Goal: Task Accomplishment & Management: Manage account settings

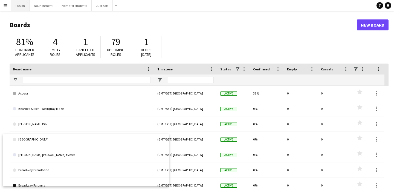
click at [20, 8] on button "Fusion Close" at bounding box center [20, 5] width 18 height 11
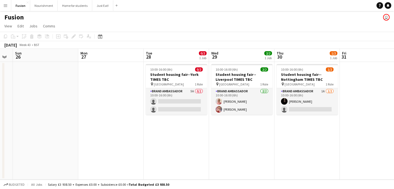
scroll to position [0, 161]
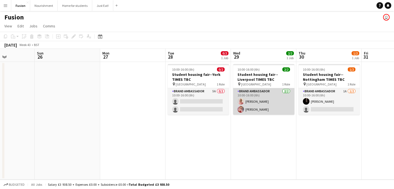
click at [241, 109] on app-user-avatar at bounding box center [240, 109] width 7 height 7
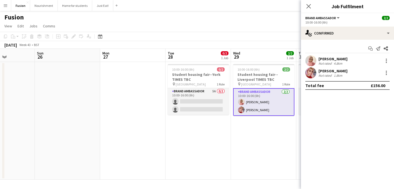
click at [311, 72] on app-user-avatar at bounding box center [310, 72] width 11 height 11
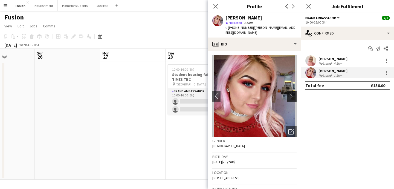
click at [293, 93] on app-icon "chevron-right" at bounding box center [292, 96] width 8 height 6
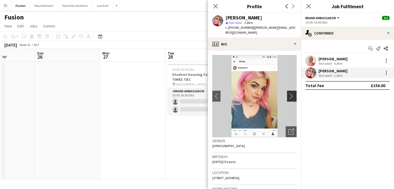
click at [293, 93] on app-icon "chevron-right" at bounding box center [292, 96] width 8 height 6
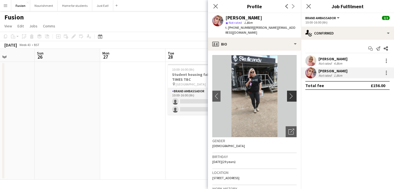
click at [293, 93] on app-icon "chevron-right" at bounding box center [292, 96] width 8 height 6
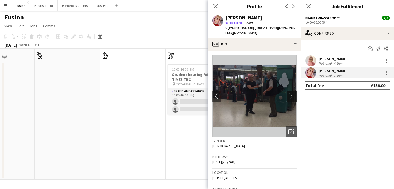
click at [293, 93] on app-icon "chevron-right" at bounding box center [292, 96] width 8 height 6
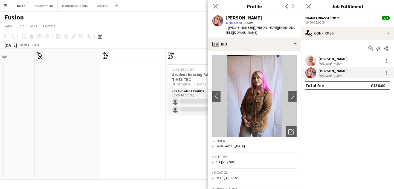
click at [312, 62] on app-user-avatar at bounding box center [310, 60] width 11 height 11
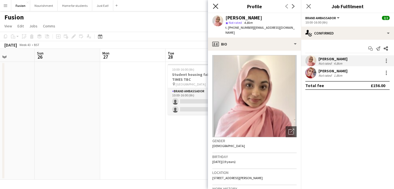
click at [215, 4] on icon "Close pop-in" at bounding box center [215, 6] width 5 height 5
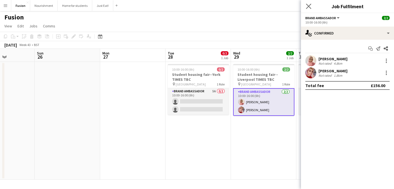
click at [305, 6] on app-icon "Close pop-in" at bounding box center [309, 6] width 8 height 8
